Goal: Information Seeking & Learning: Learn about a topic

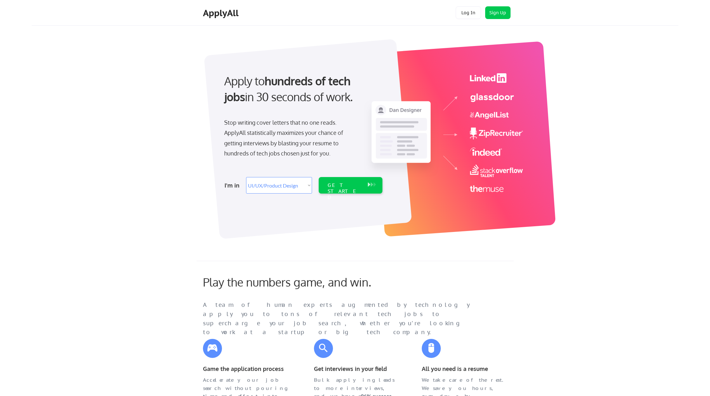
select select ""design""
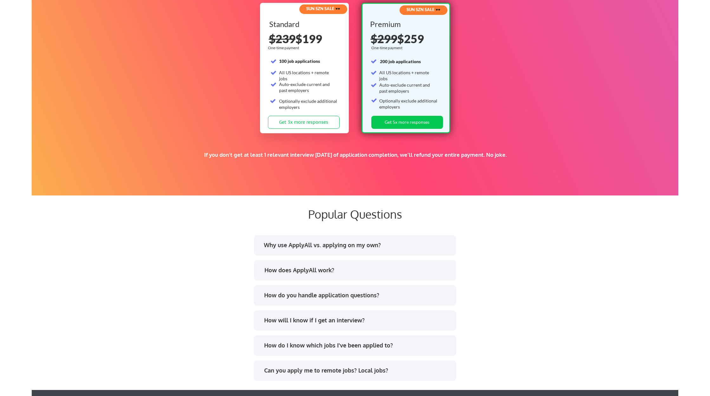
scroll to position [1190, 0]
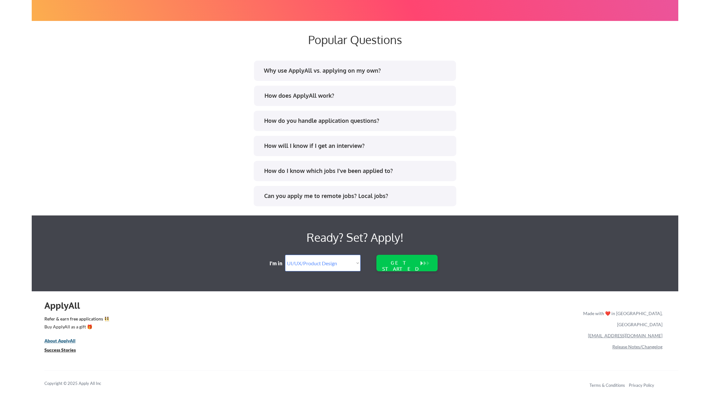
click at [56, 338] on u "About ApplyAll" at bounding box center [59, 340] width 31 height 5
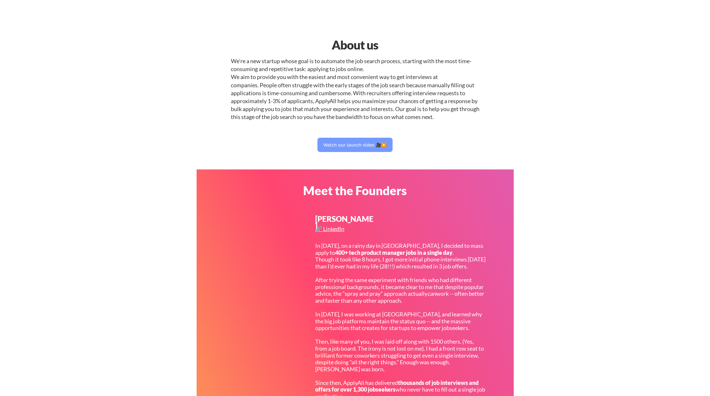
select select ""design""
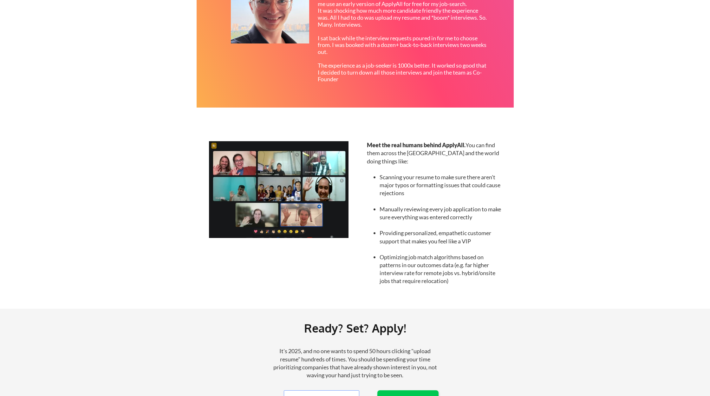
scroll to position [469, 0]
